Goal: Transaction & Acquisition: Book appointment/travel/reservation

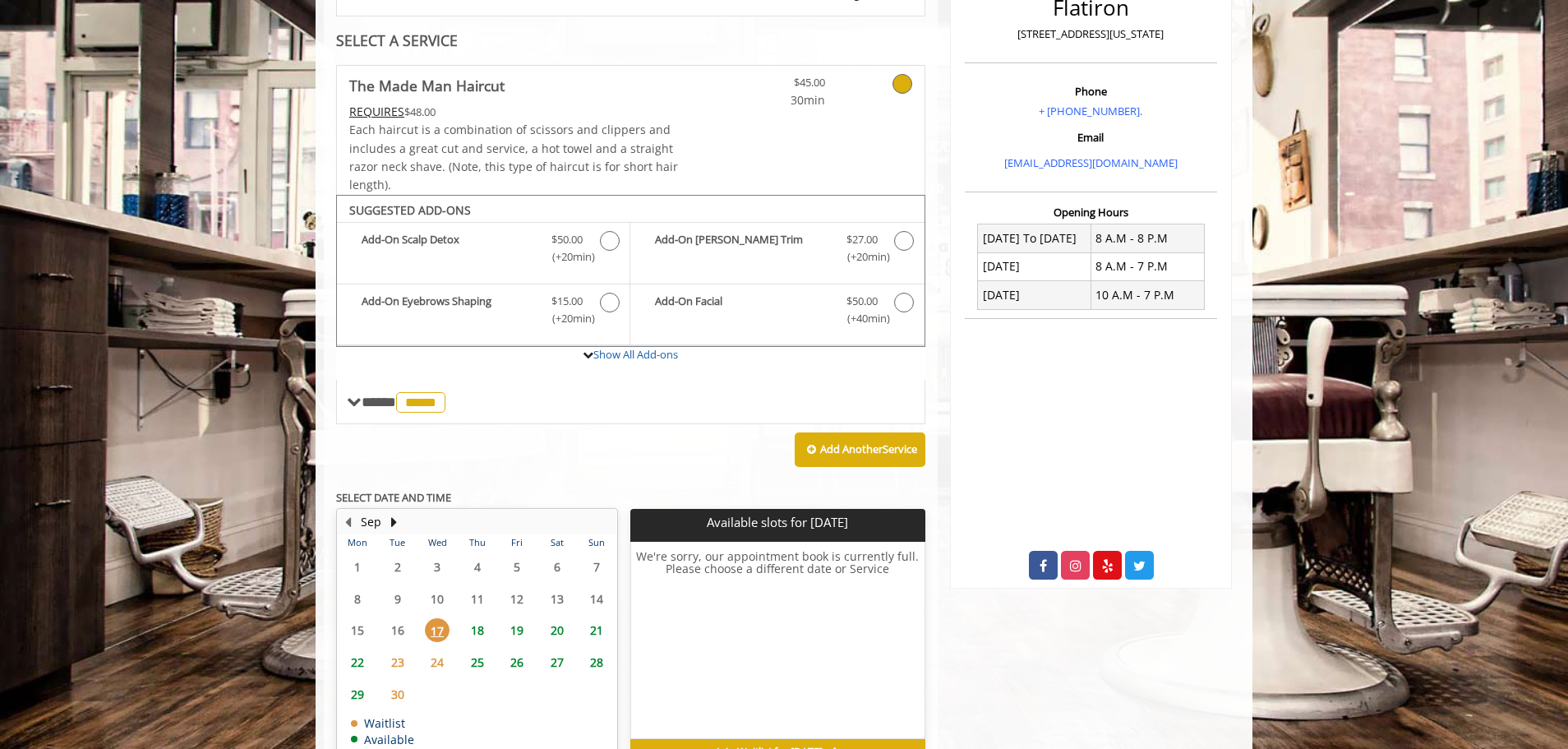
scroll to position [258, 0]
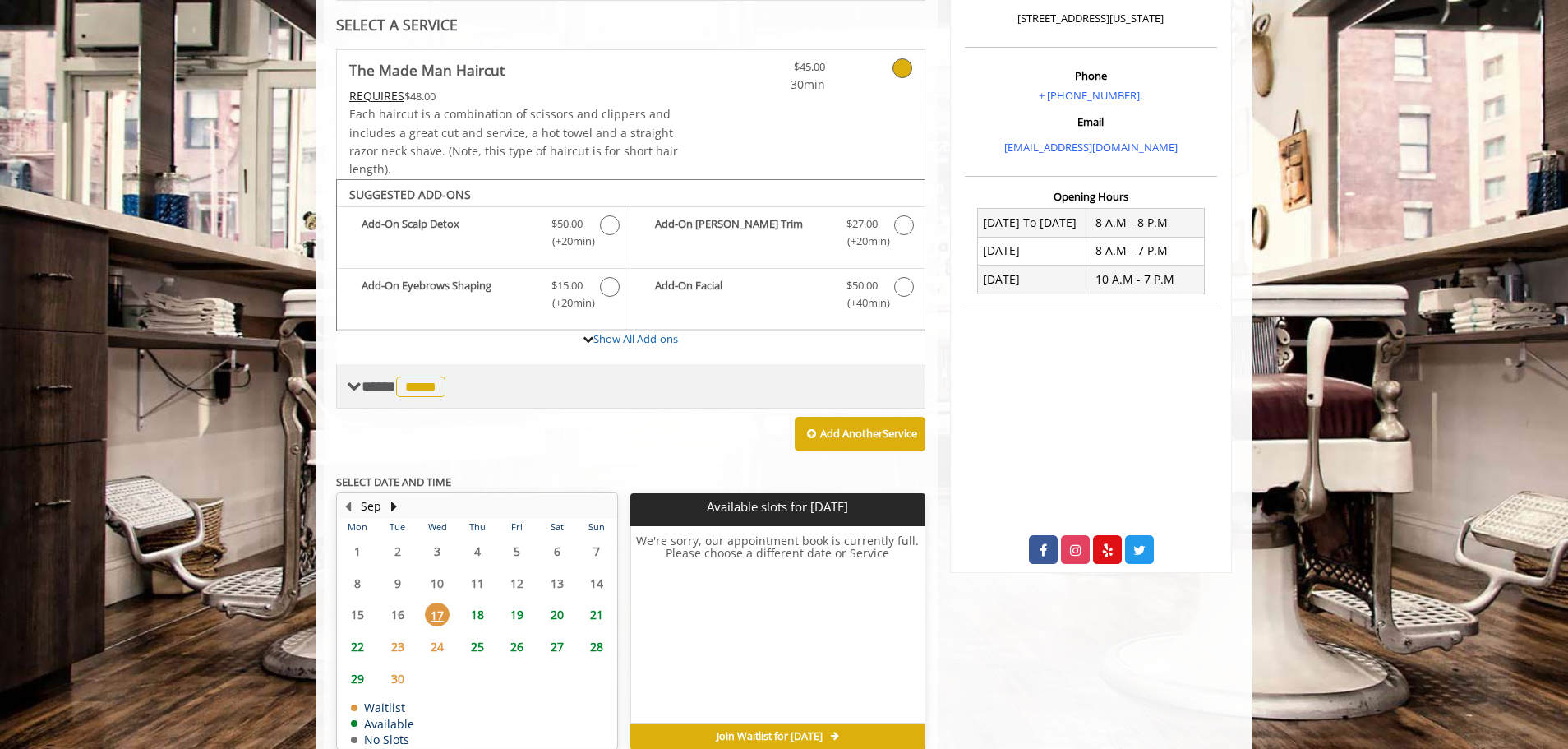
click at [446, 396] on span "*****" at bounding box center [420, 387] width 49 height 21
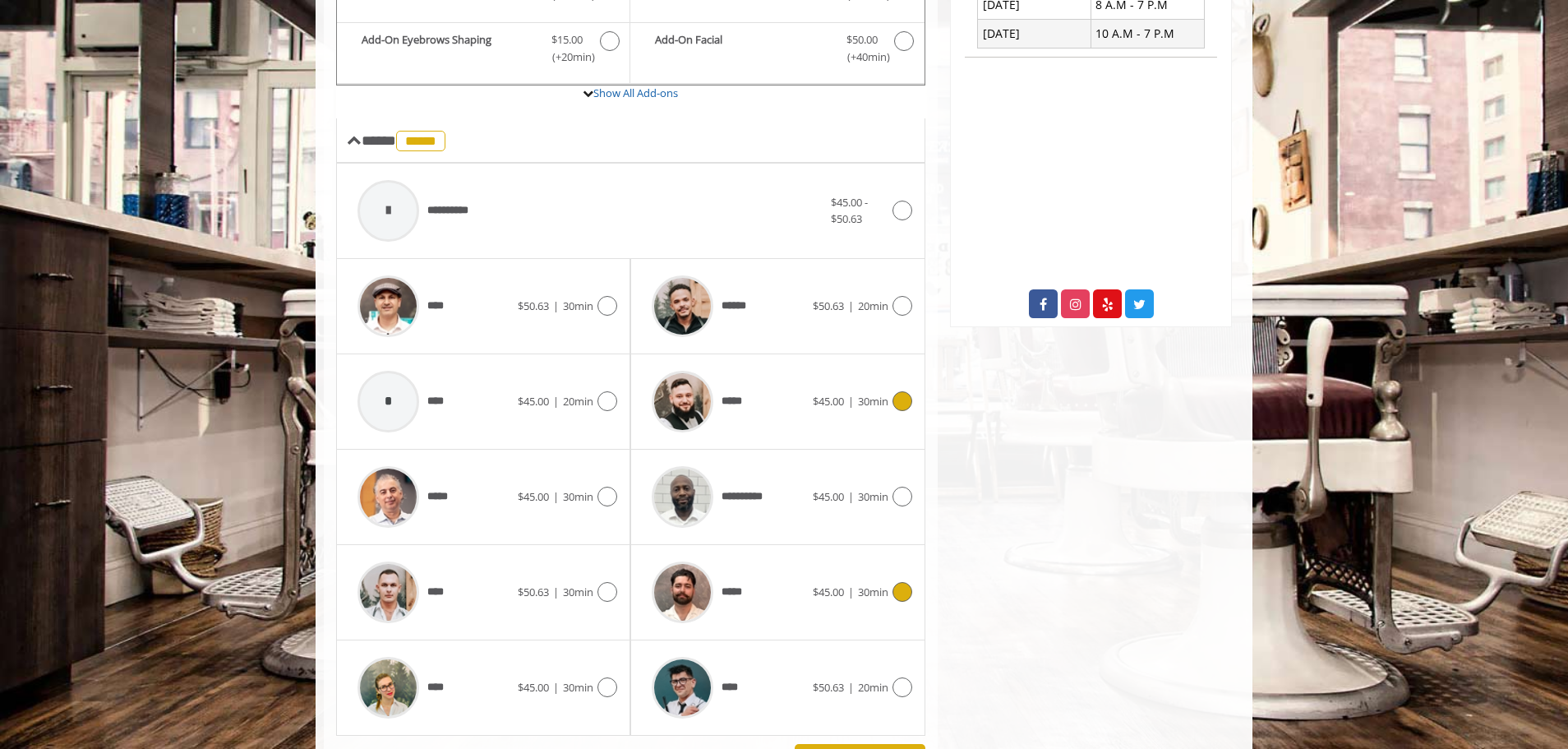
scroll to position [505, 0]
click at [882, 689] on span "20min" at bounding box center [873, 686] width 30 height 15
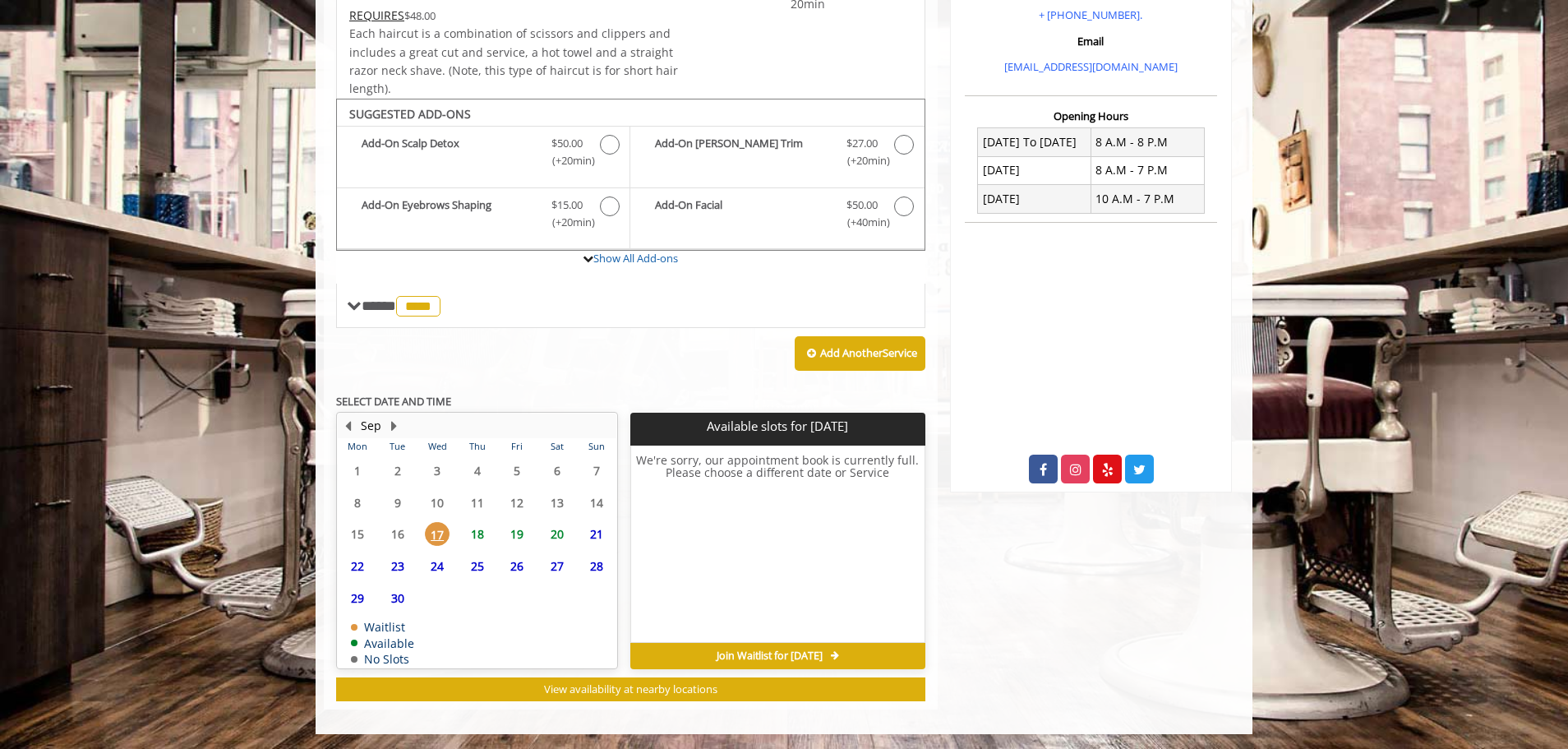
scroll to position [340, 0]
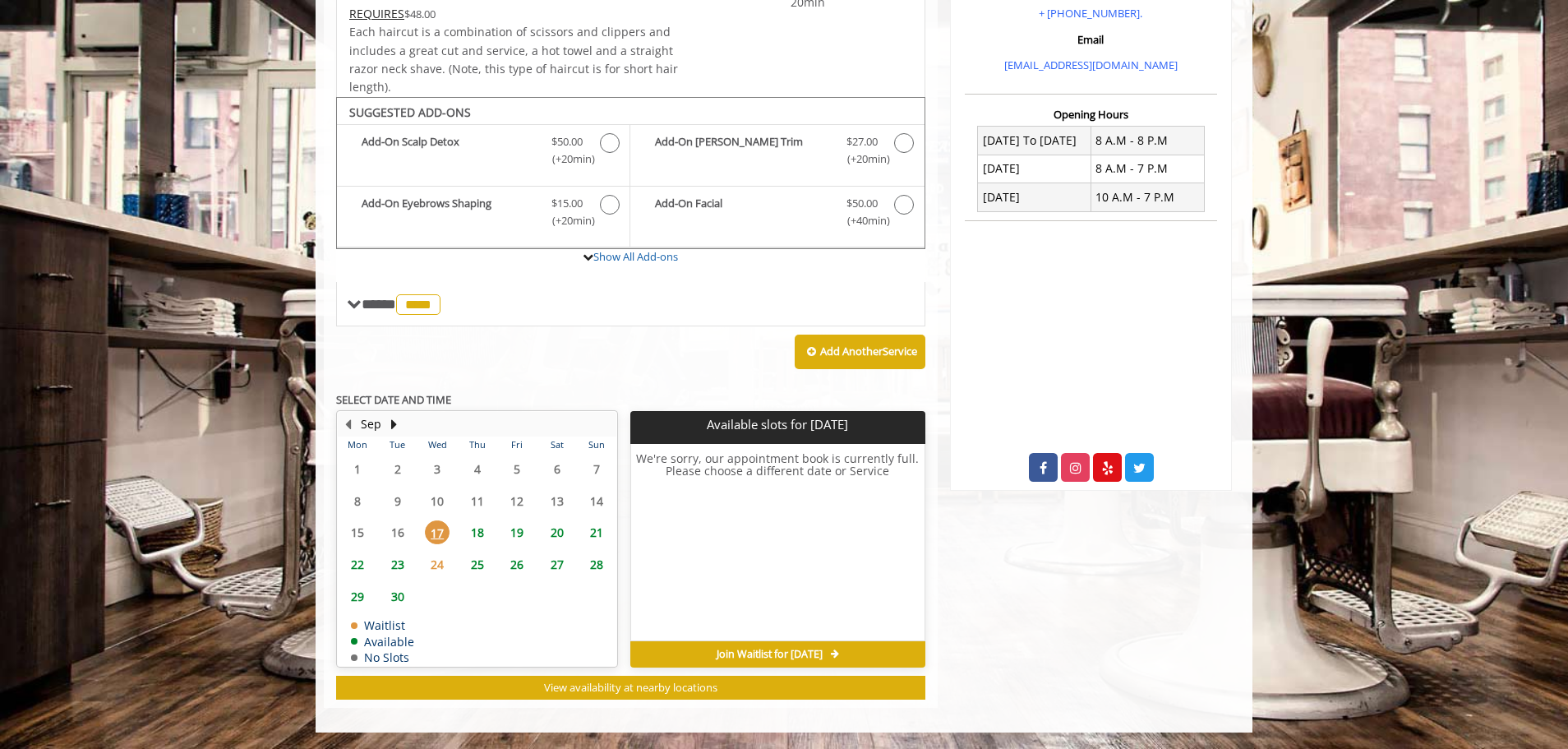
click at [477, 536] on span "18" at bounding box center [477, 532] width 25 height 24
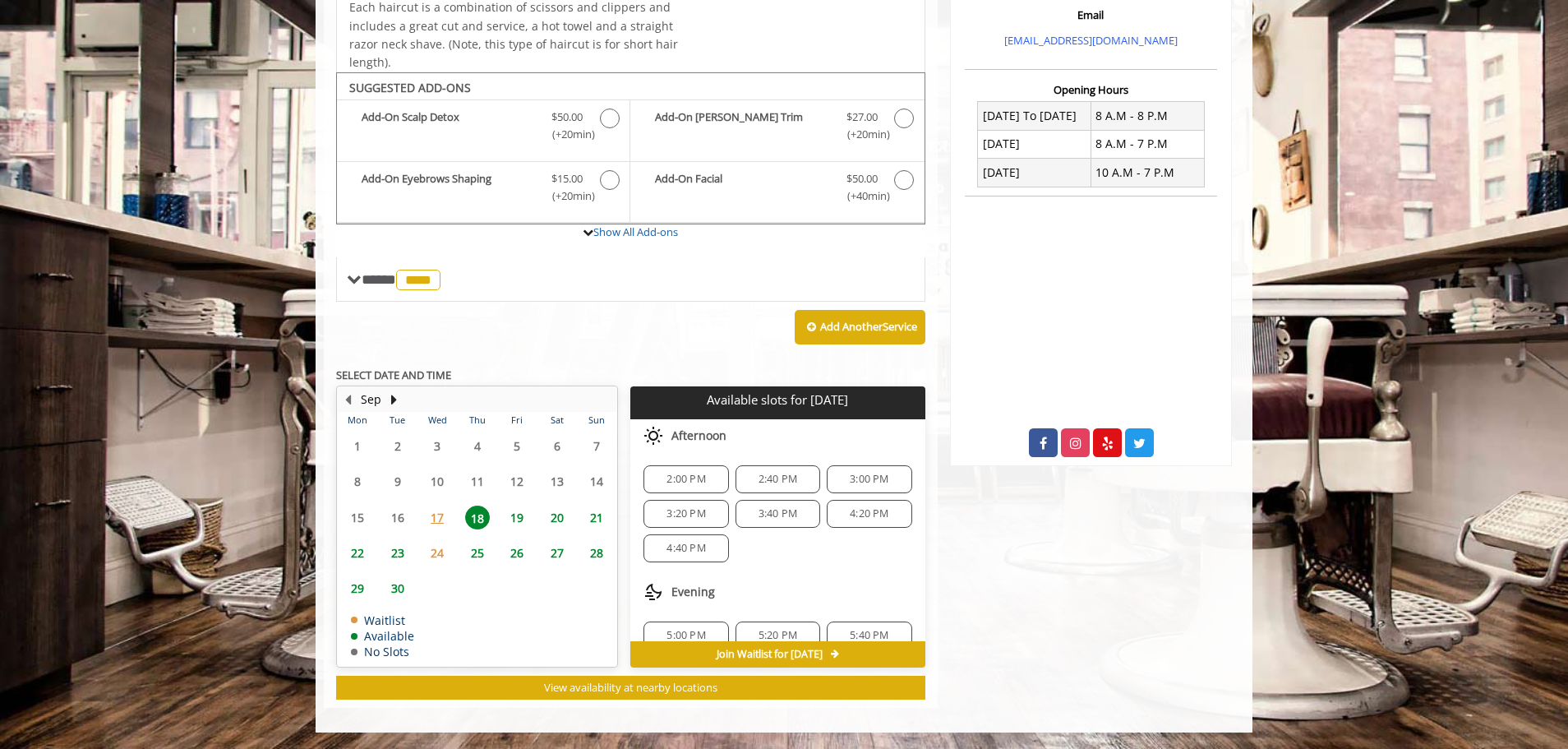
scroll to position [91, 0]
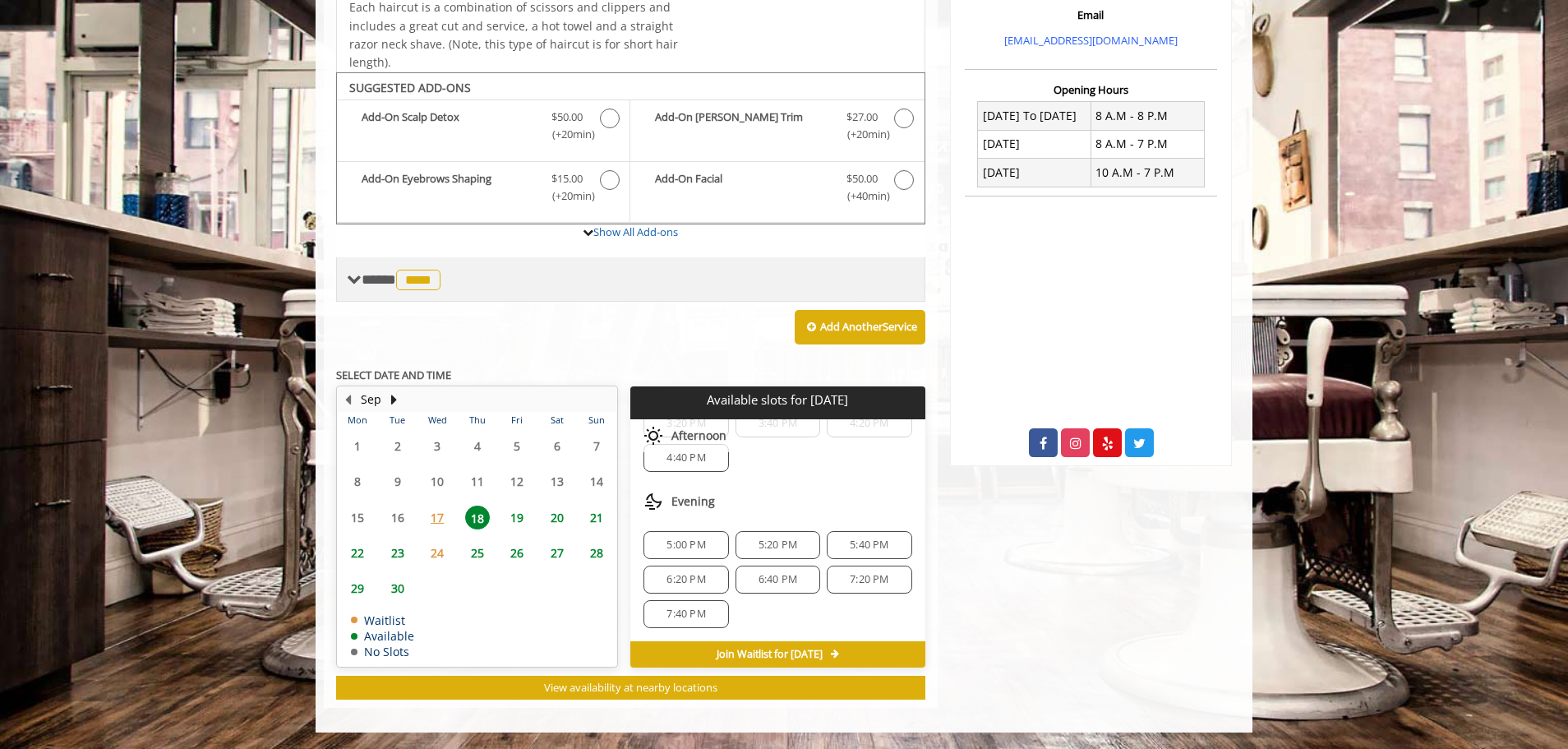
click at [420, 284] on span "****" at bounding box center [418, 280] width 44 height 21
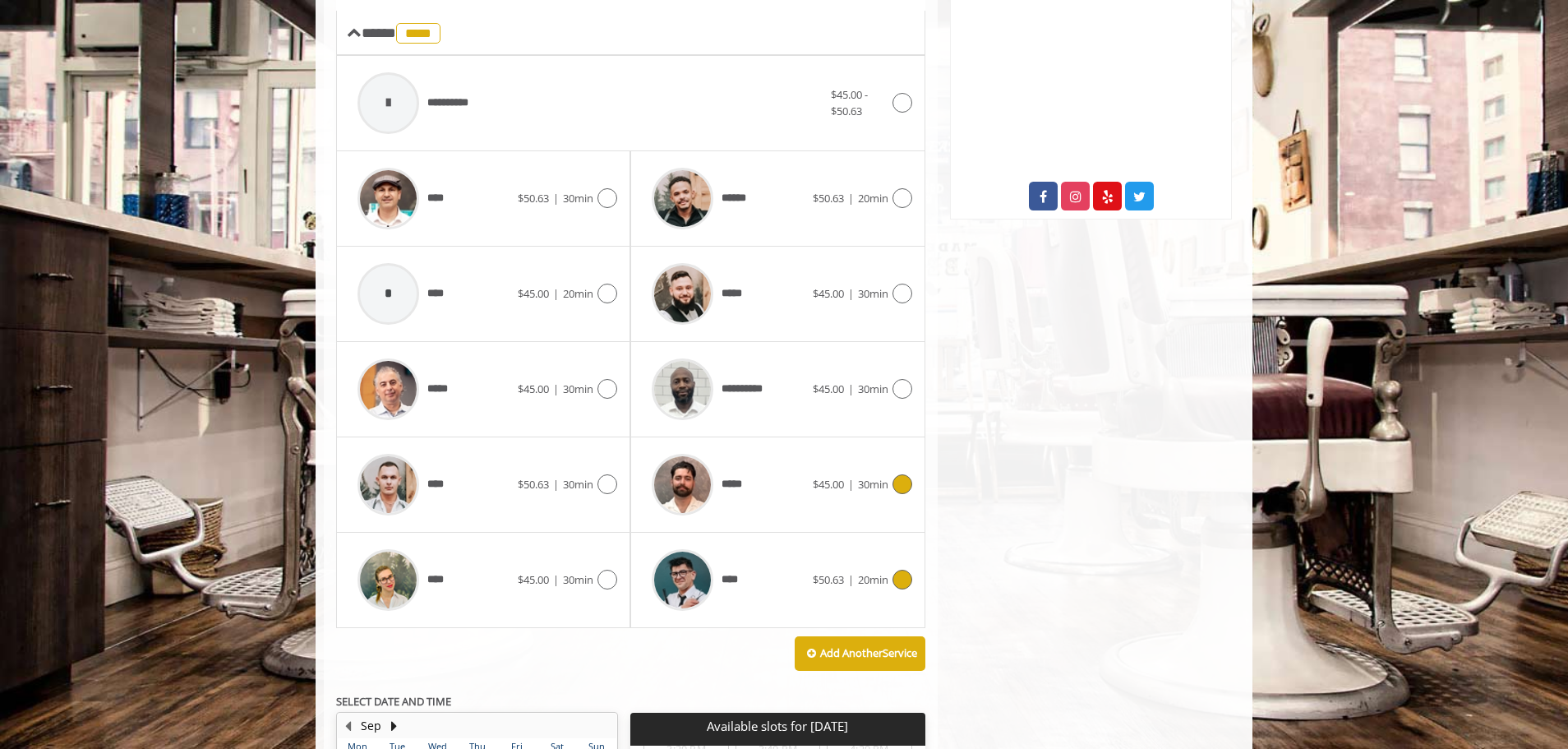
drag, startPoint x: 909, startPoint y: 478, endPoint x: 943, endPoint y: 501, distance: 41.0
click at [906, 479] on icon at bounding box center [902, 484] width 20 height 20
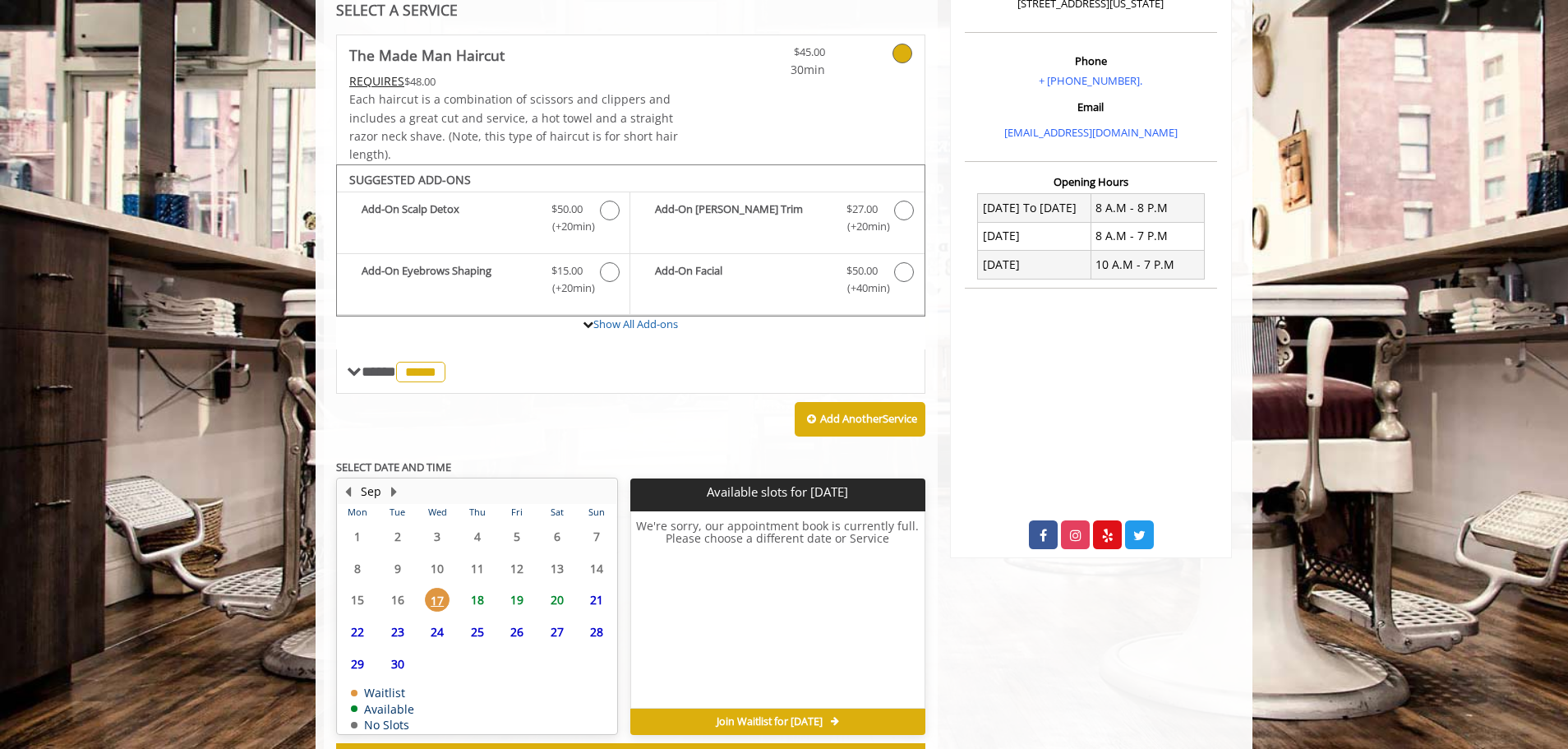
scroll to position [340, 0]
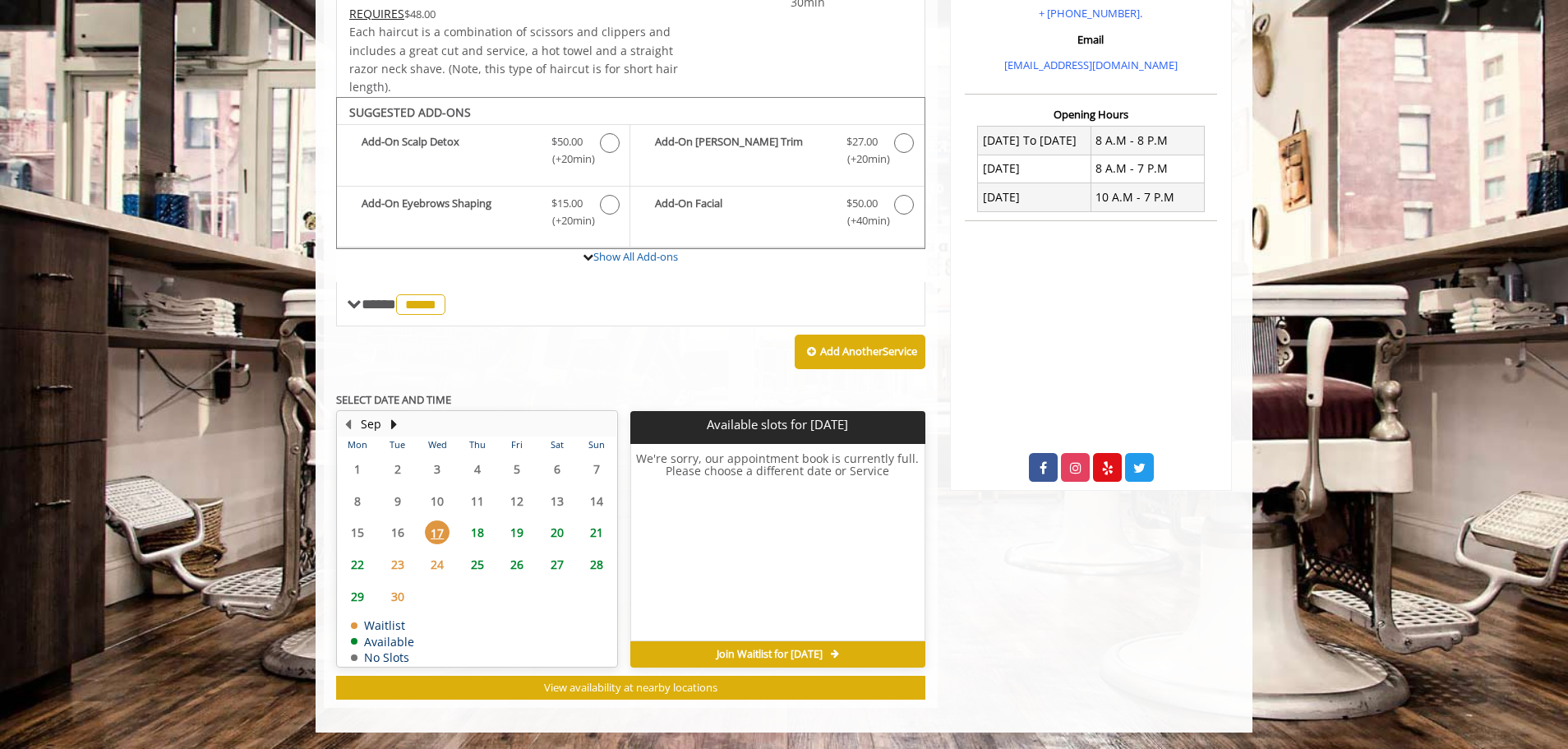
click at [482, 532] on span "18" at bounding box center [477, 532] width 25 height 24
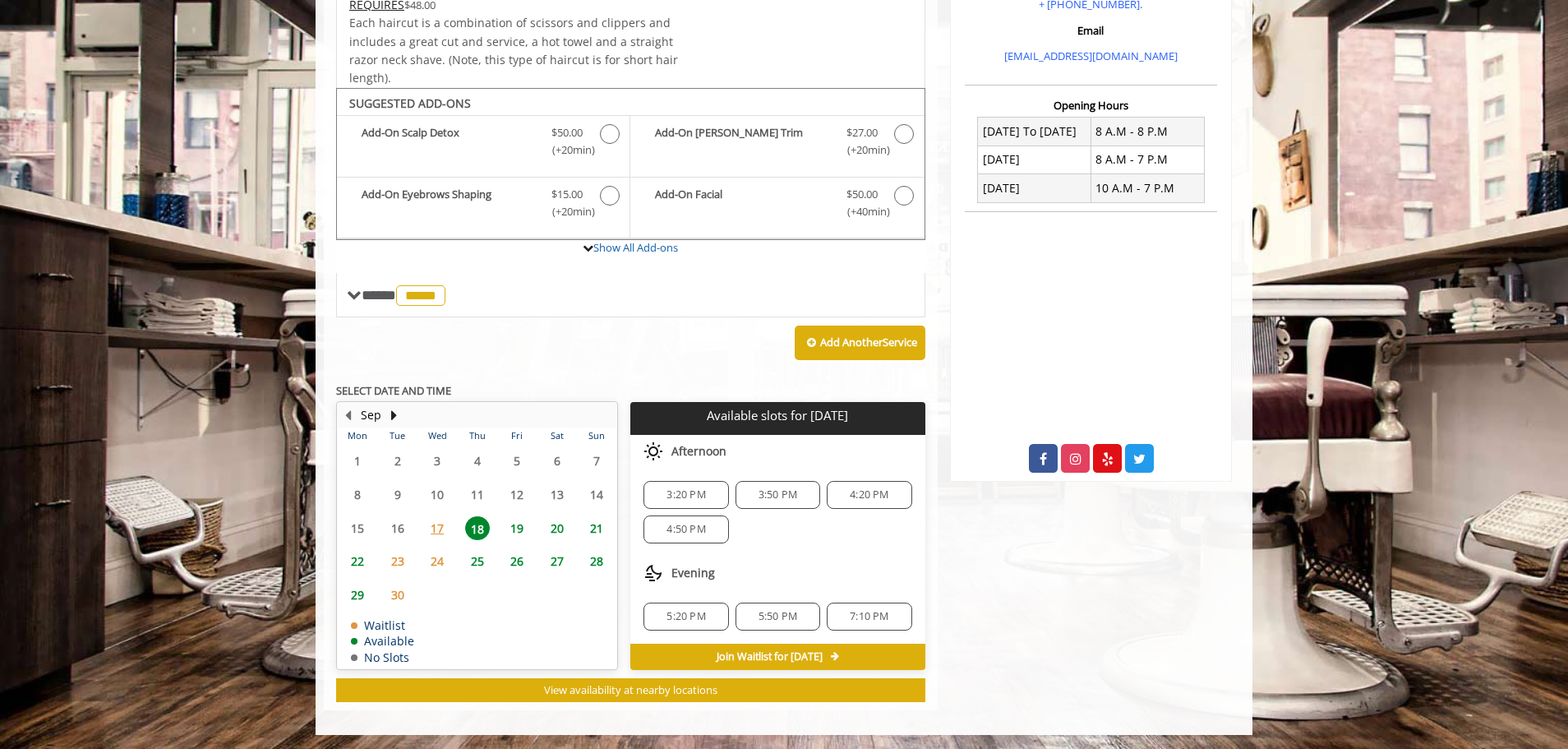
scroll to position [352, 0]
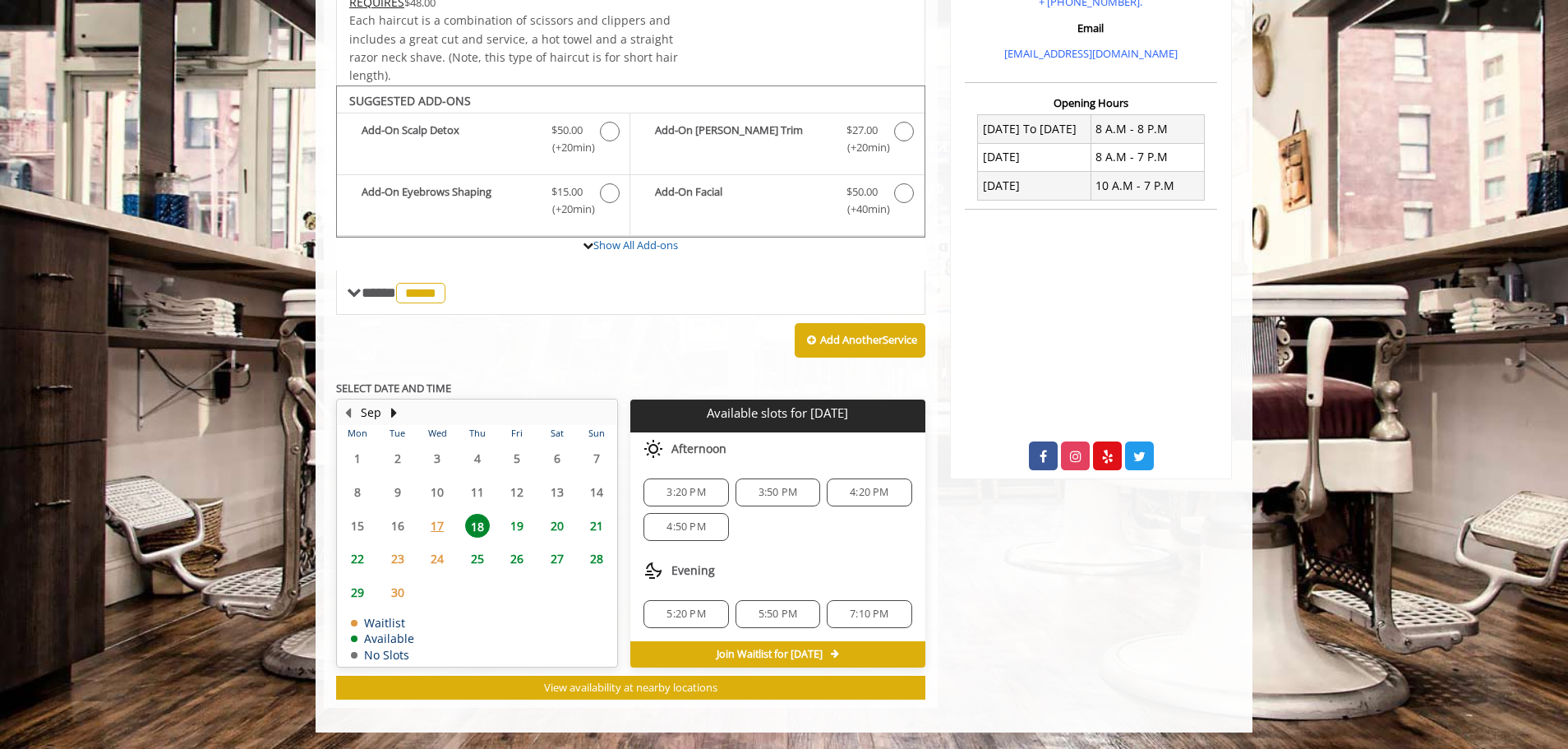
click at [706, 623] on div "5:20 PM" at bounding box center [686, 614] width 85 height 28
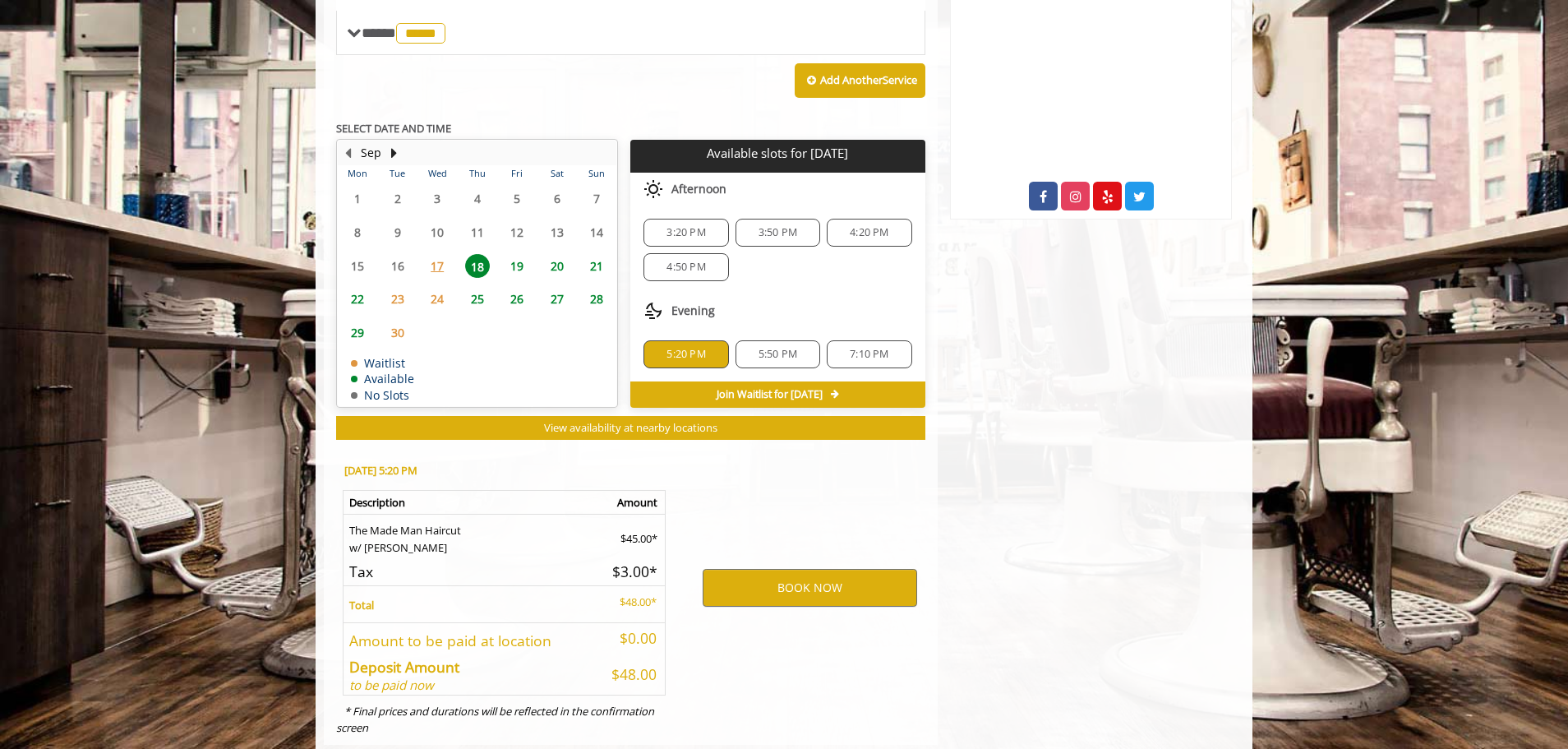
scroll to position [649, 0]
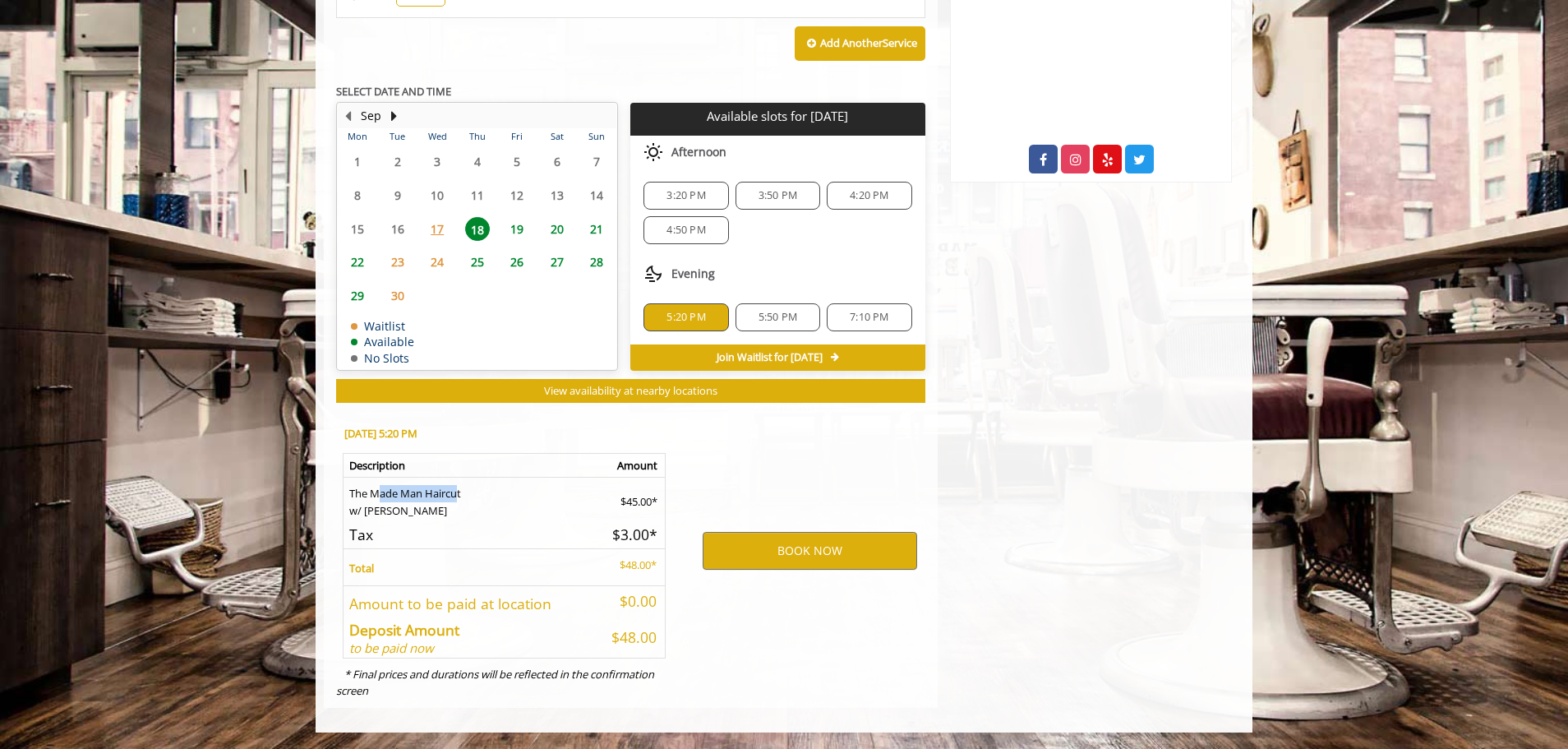
click at [452, 492] on td "The Made Man Haircut w/ [PERSON_NAME]" at bounding box center [470, 498] width 253 height 42
click at [417, 497] on td "The Made Man Haircut w/ [PERSON_NAME]" at bounding box center [470, 498] width 253 height 42
click at [368, 514] on td "The Made Man Haircut w/ [PERSON_NAME]" at bounding box center [470, 498] width 253 height 42
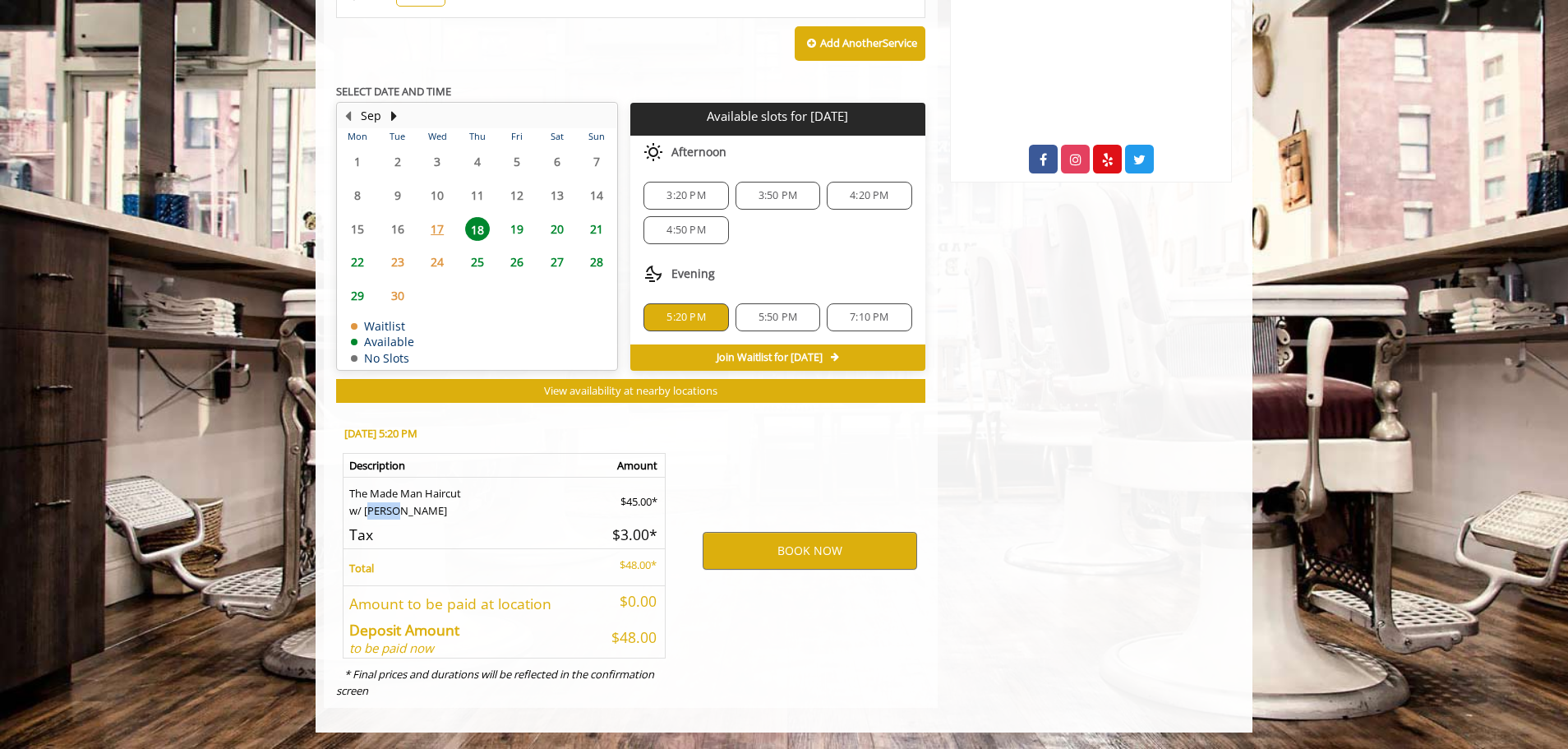
click at [369, 514] on td "The Made Man Haircut w/ [PERSON_NAME]" at bounding box center [470, 498] width 253 height 42
drag, startPoint x: 356, startPoint y: 600, endPoint x: 465, endPoint y: 609, distance: 109.4
click at [572, 605] on h5 "Amount to be paid at location" at bounding box center [469, 604] width 240 height 16
click at [373, 630] on b "Deposit Amount" at bounding box center [404, 630] width 111 height 20
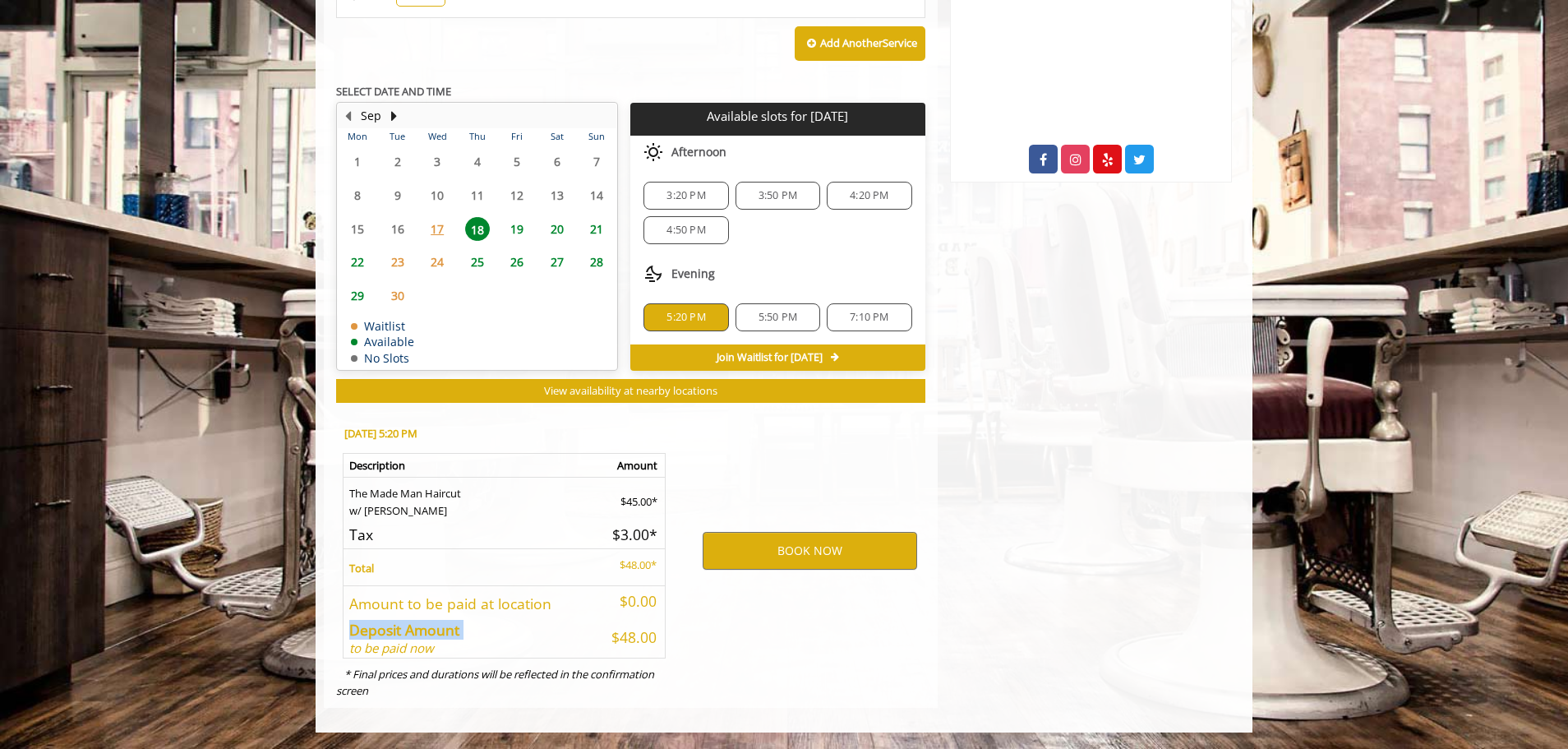
click at [374, 630] on b "Deposit Amount" at bounding box center [404, 630] width 111 height 20
click at [800, 550] on button "BOOK NOW" at bounding box center [810, 551] width 214 height 38
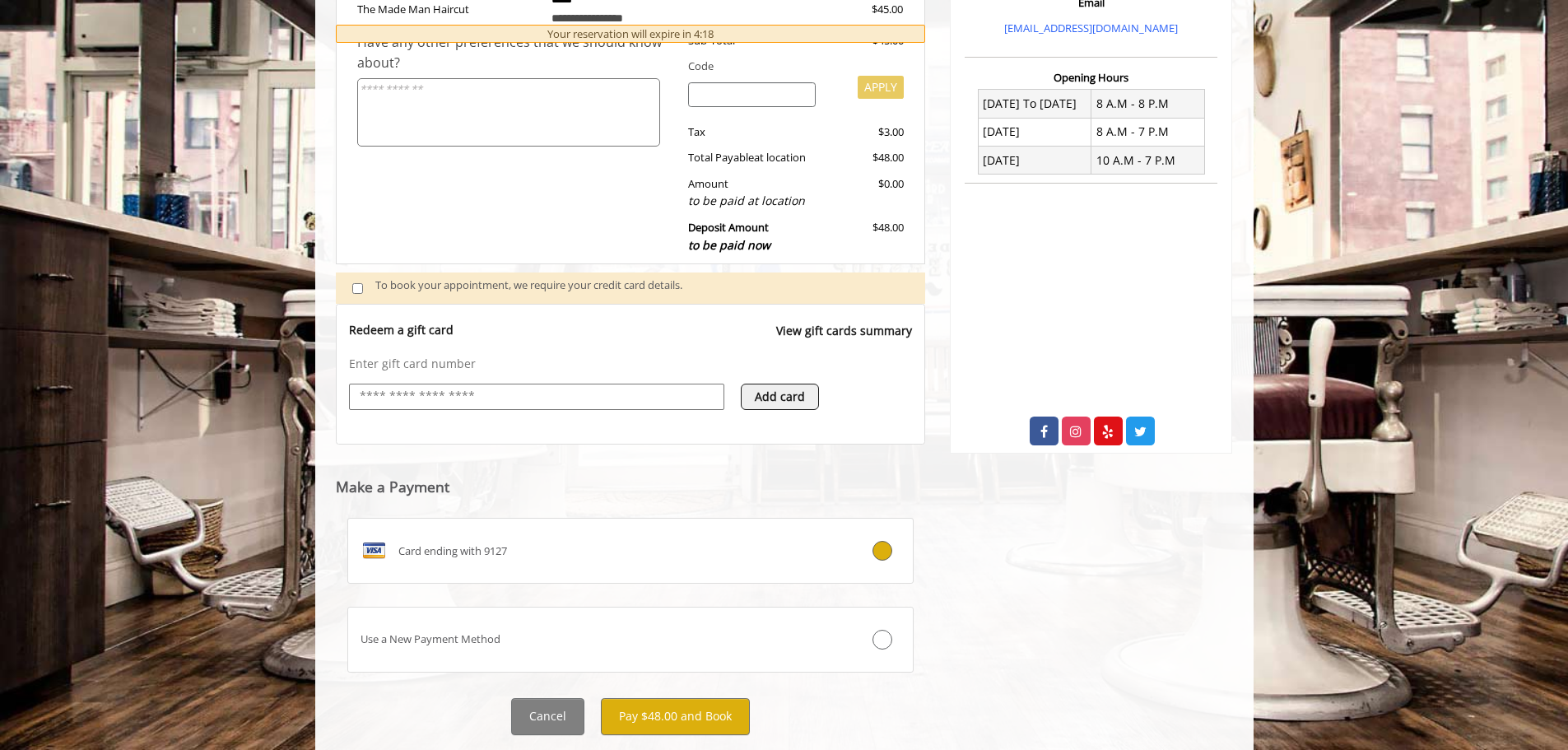
scroll to position [420, 0]
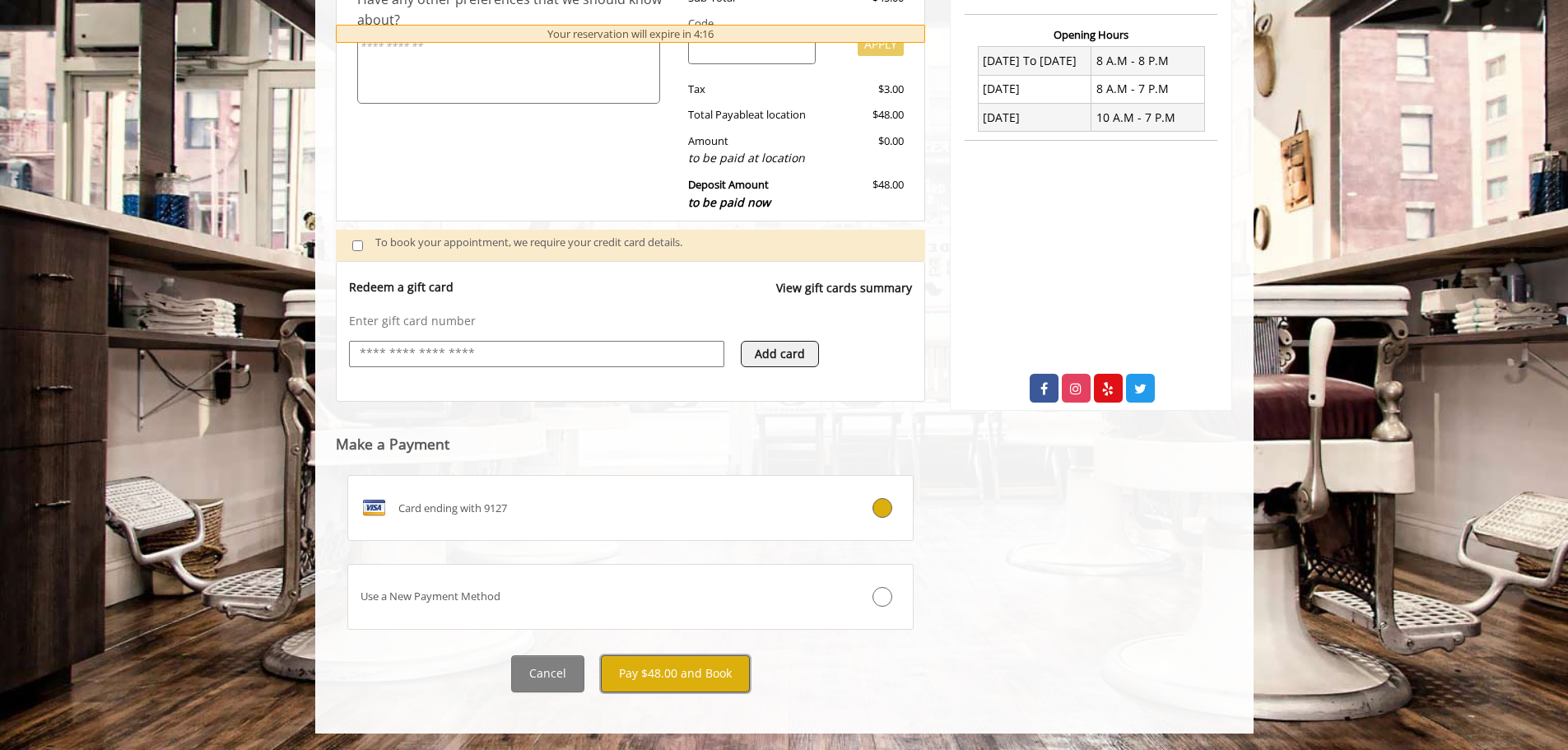
click at [706, 674] on button "Pay $48.00 and Book" at bounding box center [675, 674] width 149 height 37
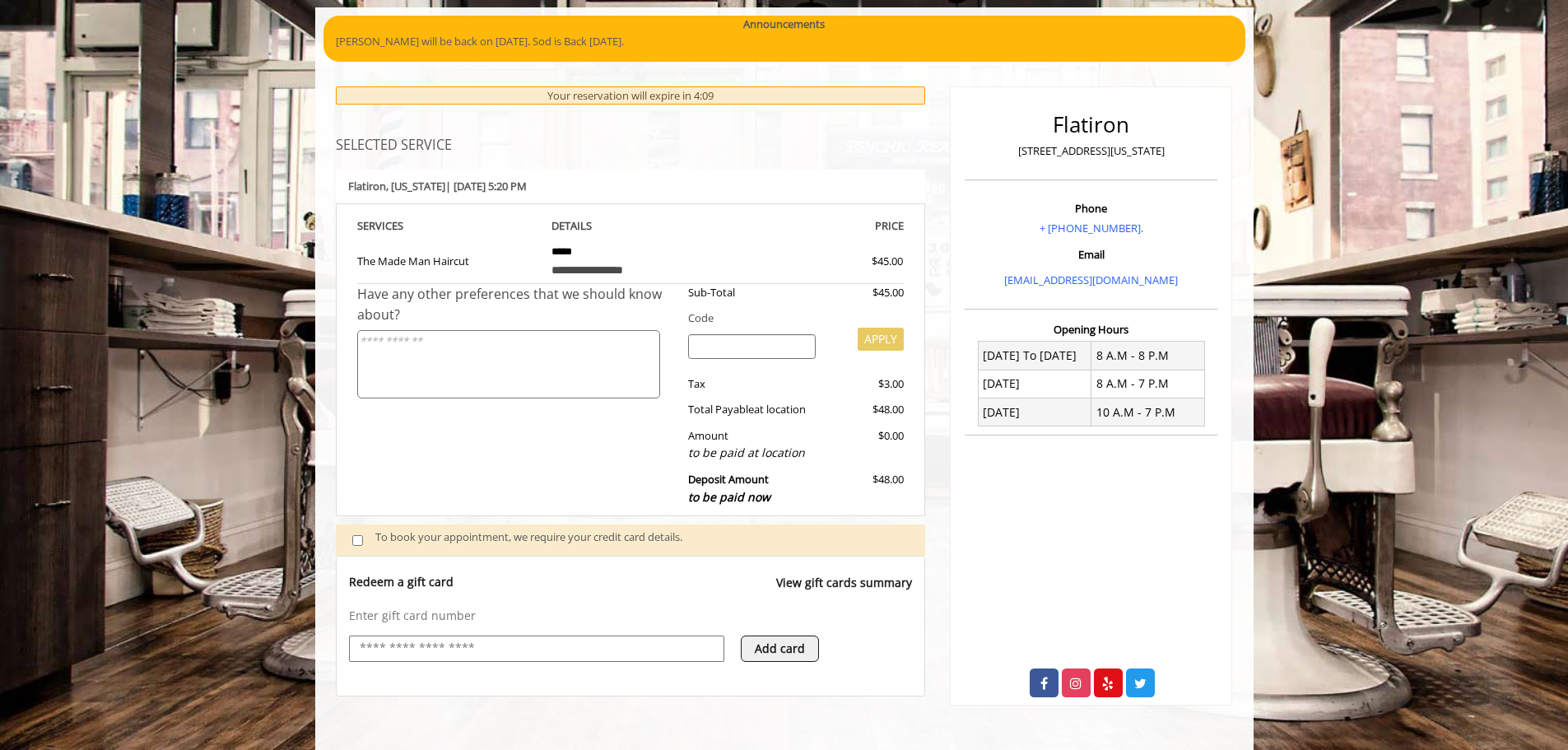
scroll to position [0, 0]
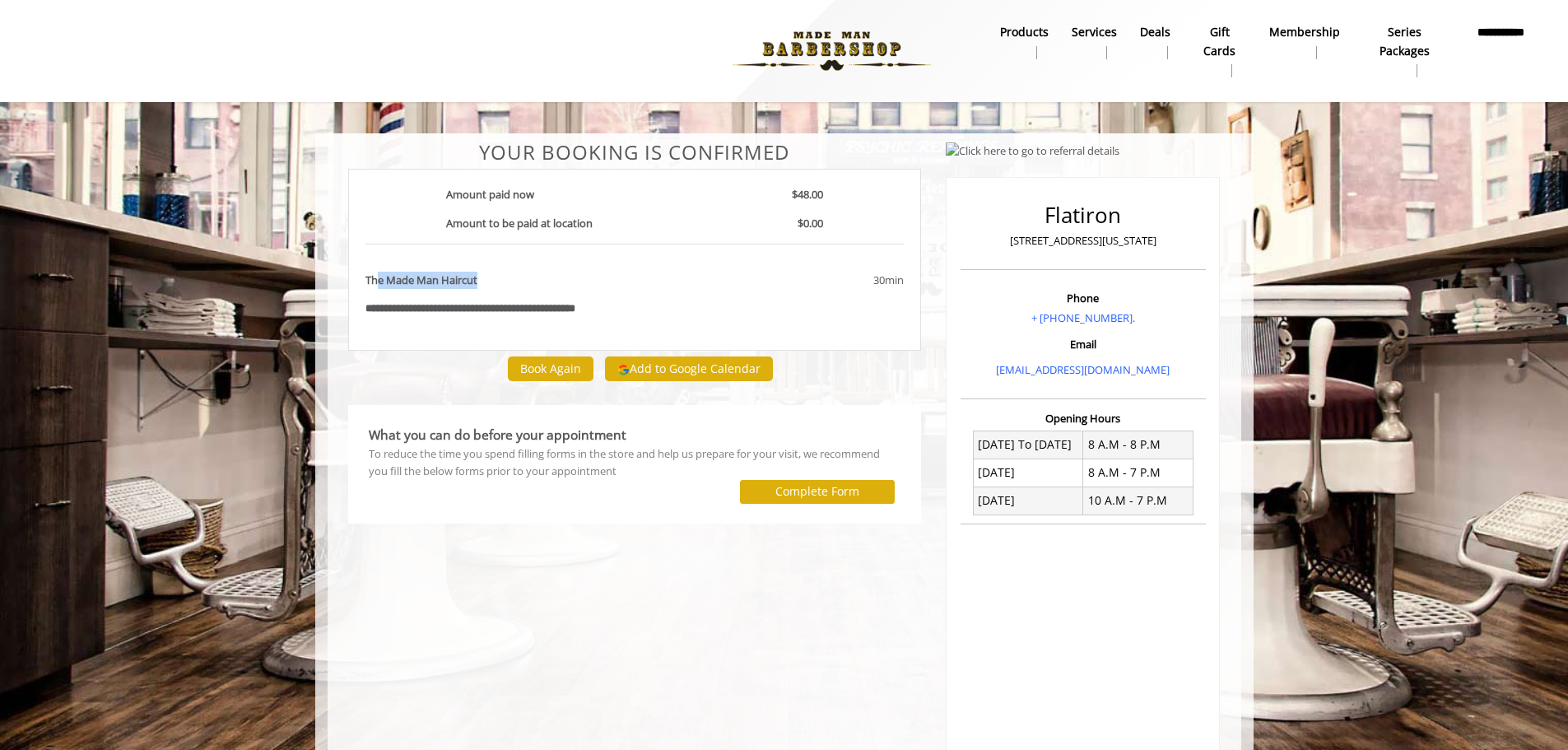
drag, startPoint x: 432, startPoint y: 281, endPoint x: 438, endPoint y: 291, distance: 11.7
click at [503, 282] on p "The Made Man Haircut" at bounding box center [541, 280] width 350 height 17
drag, startPoint x: 406, startPoint y: 308, endPoint x: 607, endPoint y: 308, distance: 201.0
click at [607, 308] on div "**********" at bounding box center [635, 309] width 564 height 17
click at [628, 308] on div "**********" at bounding box center [635, 309] width 564 height 17
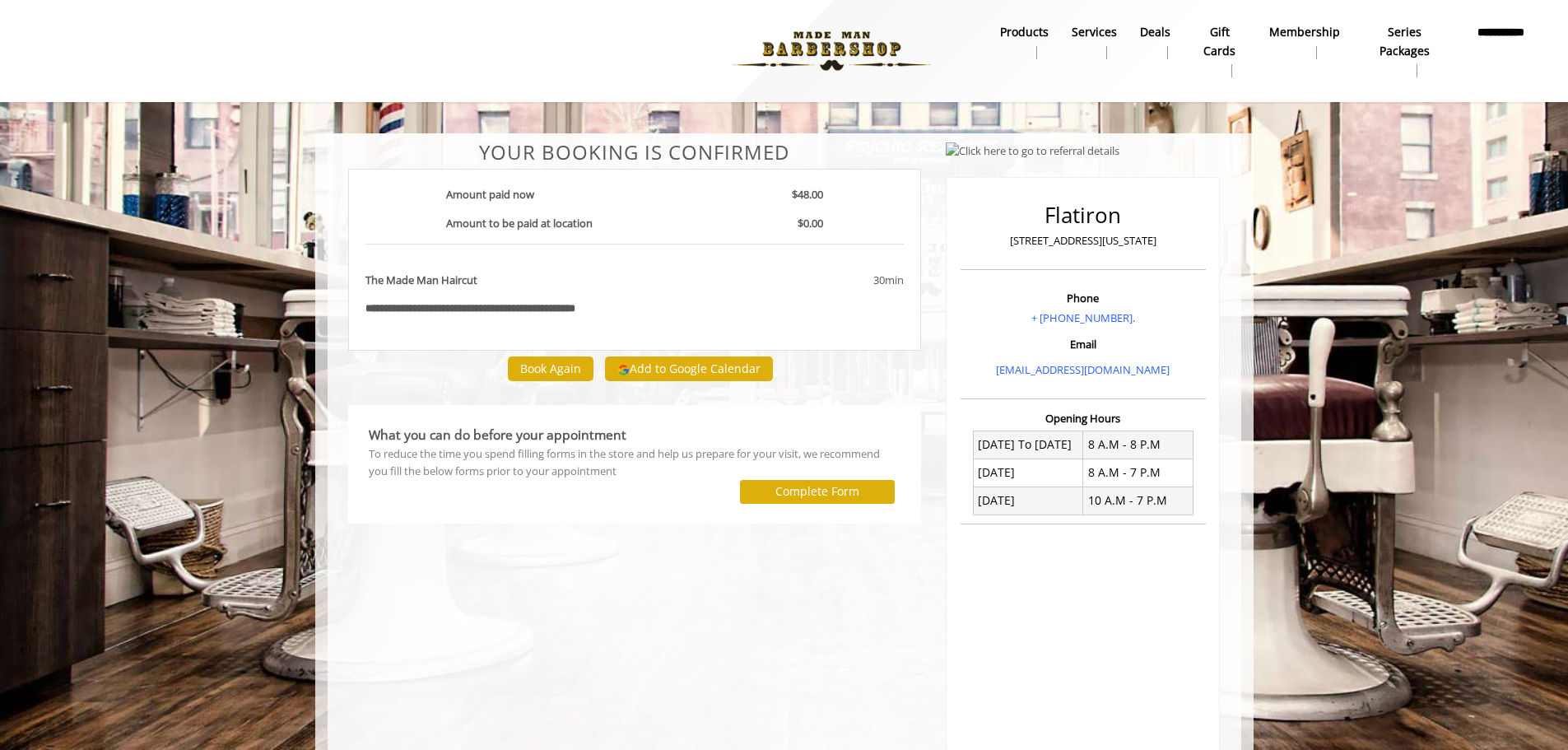
click at [554, 312] on b "**********" at bounding box center [496, 308] width 161 height 10
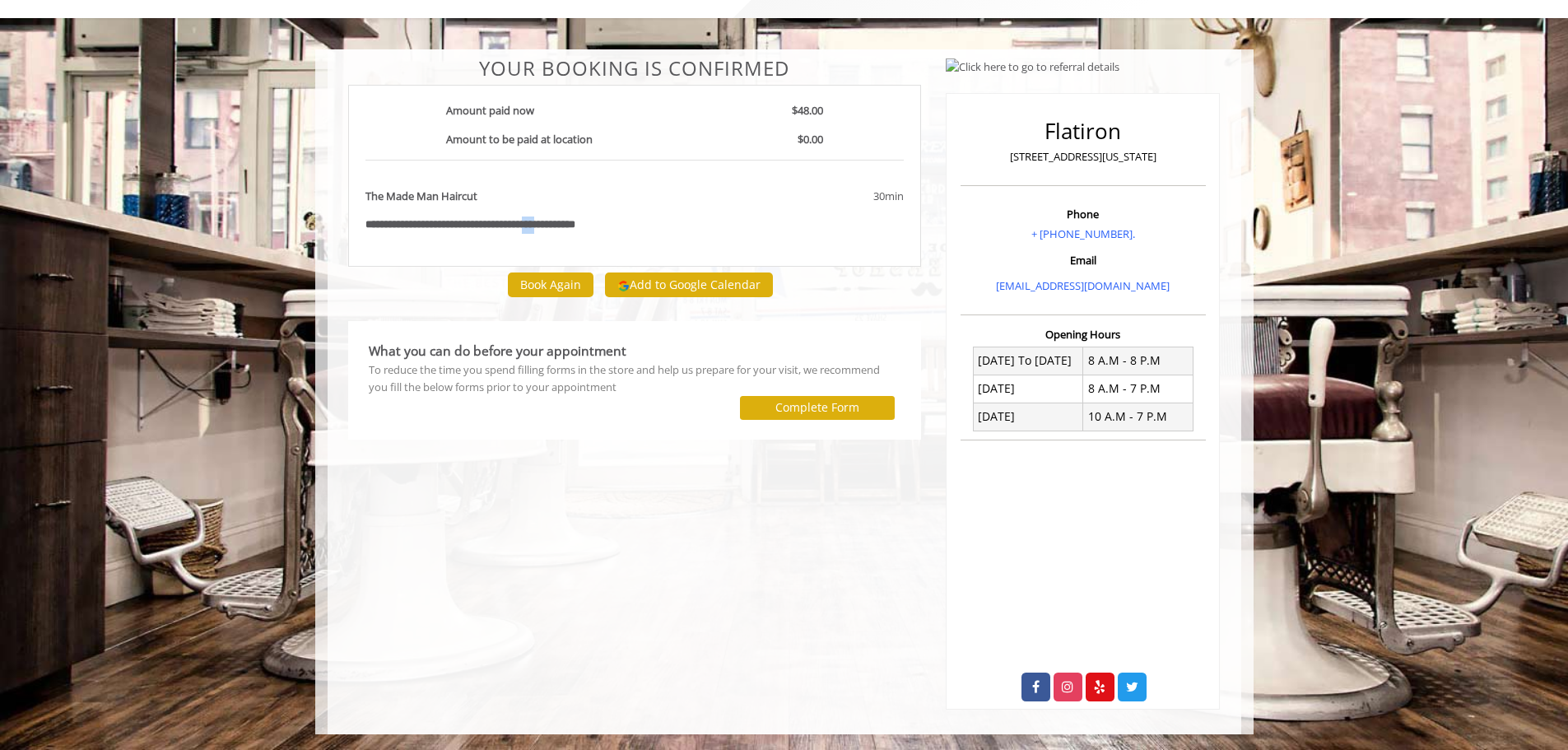
scroll to position [85, 0]
